Goal: Task Accomplishment & Management: Use online tool/utility

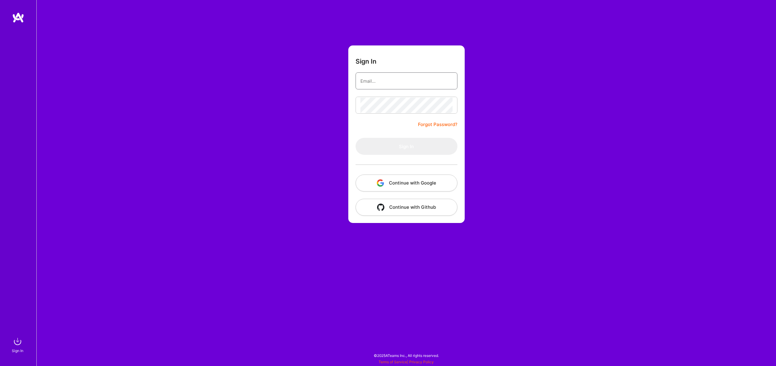
type input "[EMAIL_ADDRESS][DOMAIN_NAME]"
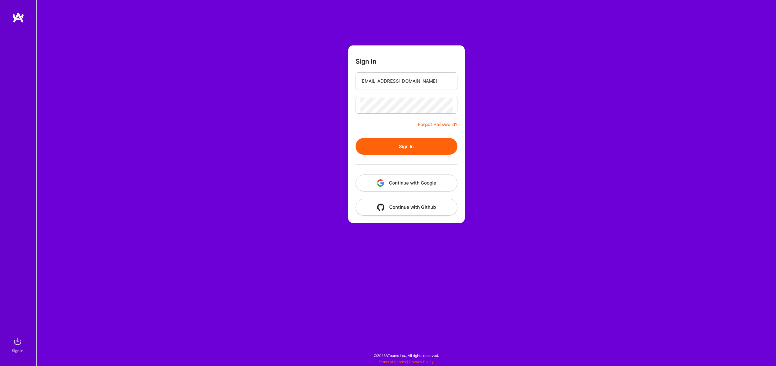
click at [376, 132] on form "Sign In [EMAIL_ADDRESS][DOMAIN_NAME] Forgot Password? Sign In Continue with Goo…" at bounding box center [406, 134] width 116 height 178
click at [384, 150] on button "Sign In" at bounding box center [407, 146] width 102 height 17
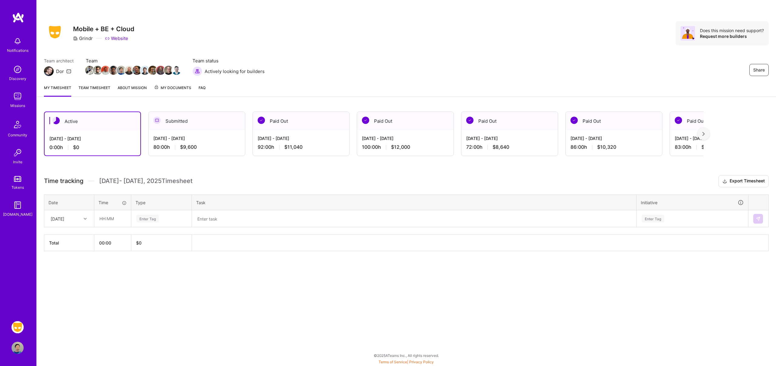
click at [104, 91] on link "Team timesheet" at bounding box center [95, 91] width 32 height 12
